Goal: Entertainment & Leisure: Consume media (video, audio)

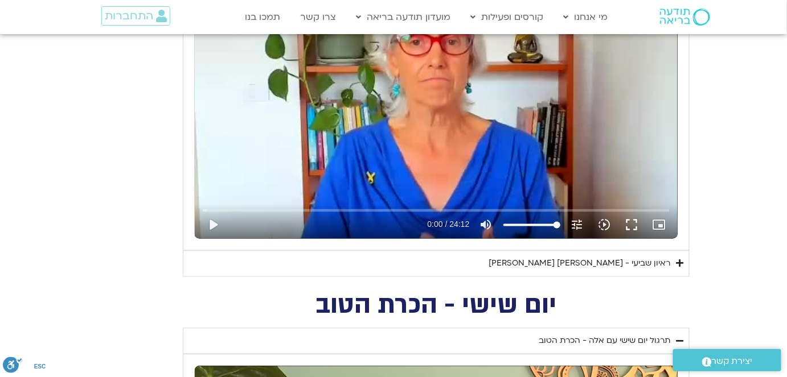
scroll to position [672, 0]
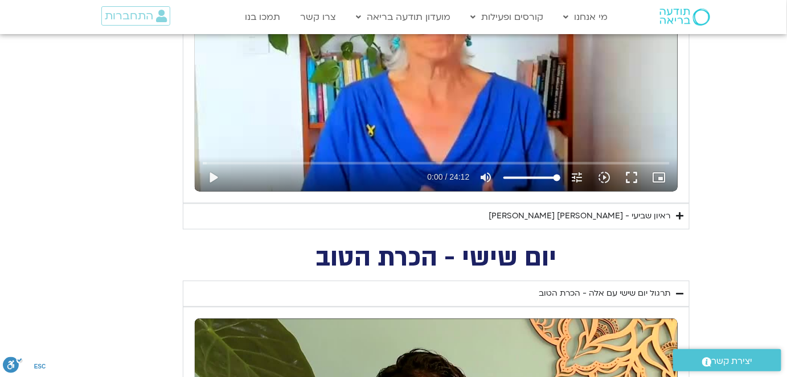
click at [574, 217] on div "ראיון שביעי - [PERSON_NAME] [PERSON_NAME]" at bounding box center [579, 217] width 182 height 14
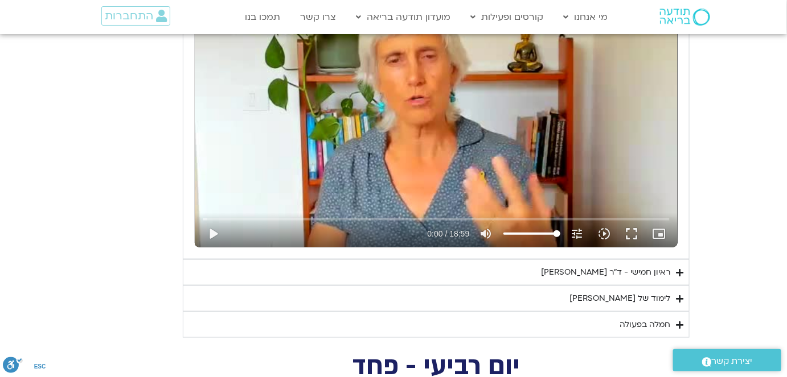
scroll to position [1811, 0]
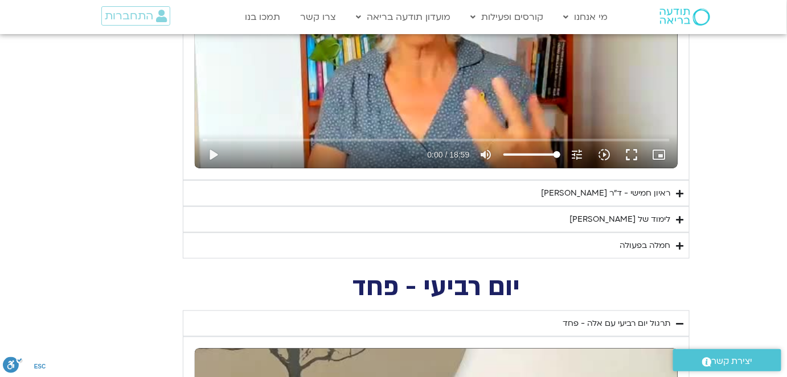
click at [554, 187] on div "ראיון חמישי - ד"ר [PERSON_NAME]" at bounding box center [605, 194] width 129 height 14
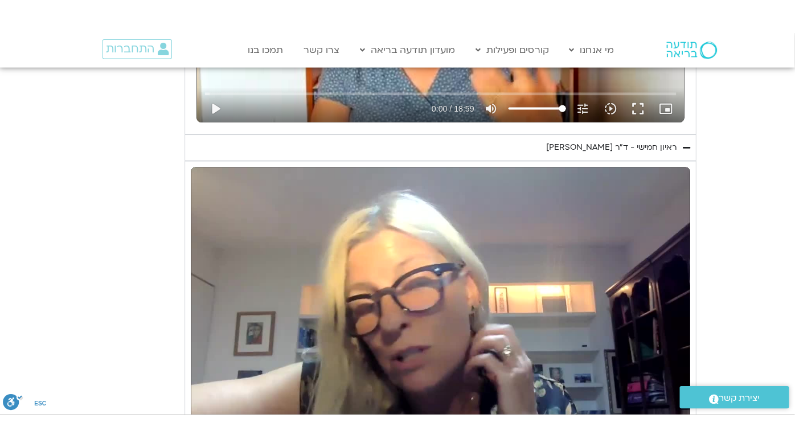
scroll to position [1966, 0]
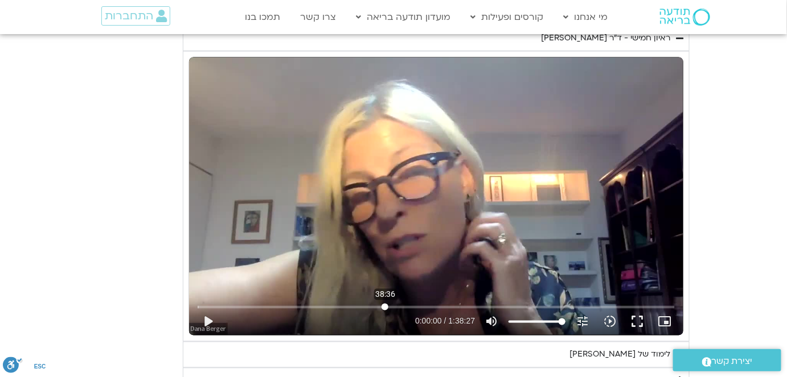
click at [385, 304] on input "Seek" at bounding box center [437, 307] width 478 height 7
click at [208, 318] on button "play_arrow" at bounding box center [207, 322] width 27 height 27
click at [344, 304] on input "Seek" at bounding box center [437, 307] width 478 height 7
click at [634, 319] on button "fullscreen" at bounding box center [636, 322] width 27 height 27
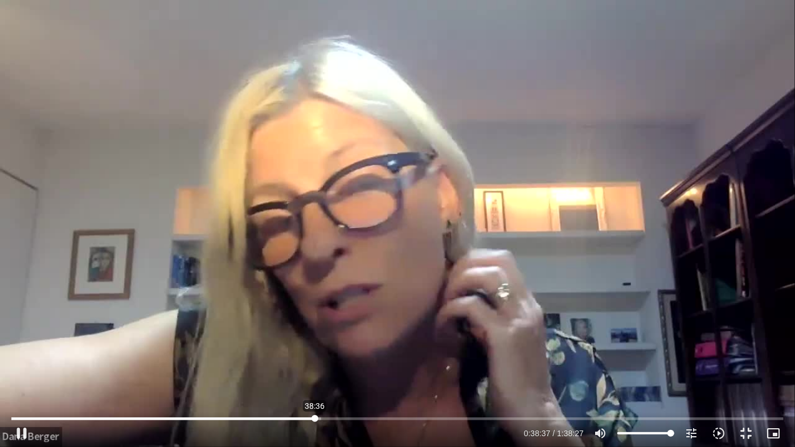
click at [315, 419] on input "Seek" at bounding box center [397, 418] width 772 height 7
click at [722, 432] on icon "slow_motion_video" at bounding box center [719, 433] width 14 height 14
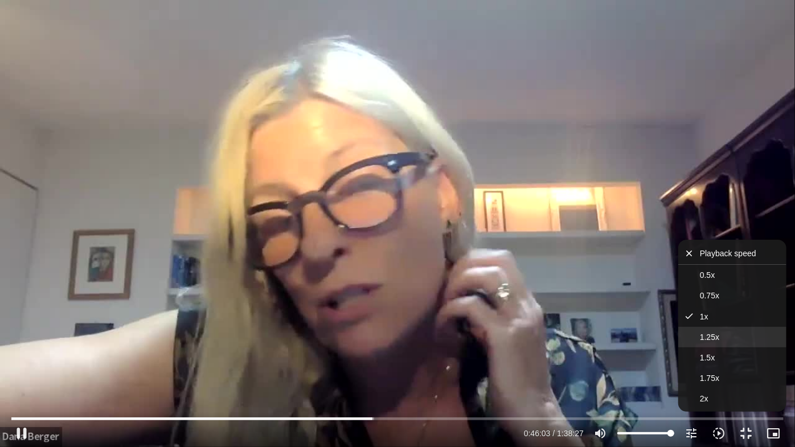
click at [721, 336] on button "1.25x" at bounding box center [732, 337] width 108 height 20
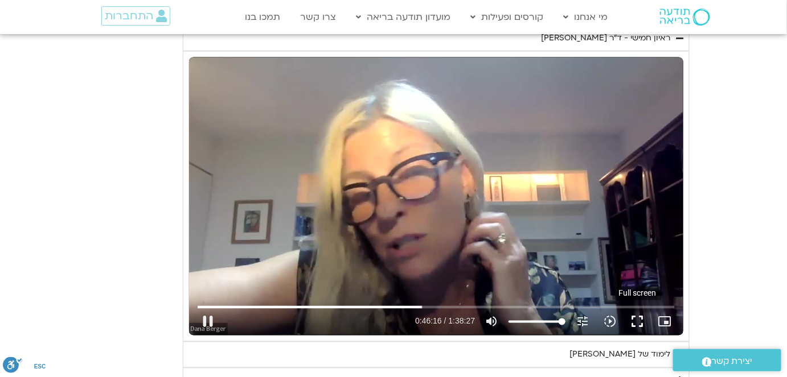
click at [637, 318] on button "fullscreen" at bounding box center [636, 322] width 27 height 27
drag, startPoint x: 640, startPoint y: 318, endPoint x: 638, endPoint y: 363, distance: 45.0
click at [639, 318] on button "fullscreen" at bounding box center [636, 322] width 27 height 27
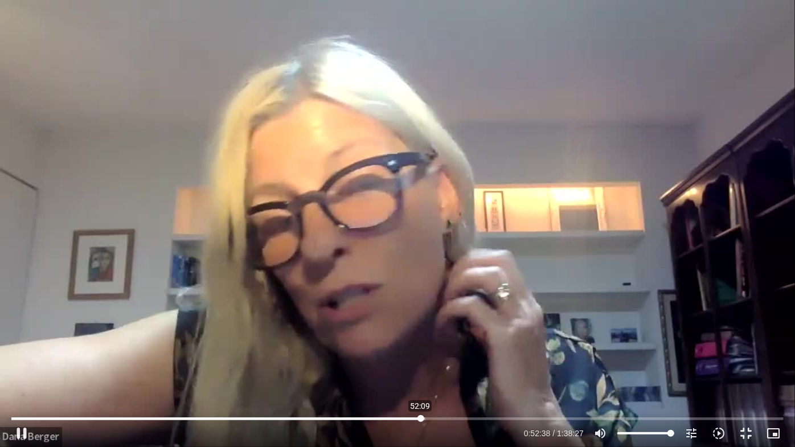
click at [420, 417] on input "Seek" at bounding box center [397, 418] width 772 height 7
click at [23, 432] on button "pause" at bounding box center [21, 433] width 27 height 27
type input "3305.00095"
